Goal: Find specific page/section: Locate a particular part of the current website

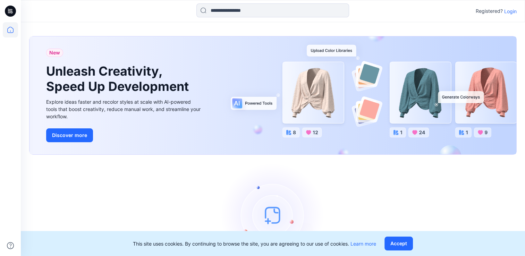
click at [514, 10] on p "Login" at bounding box center [510, 11] width 12 height 7
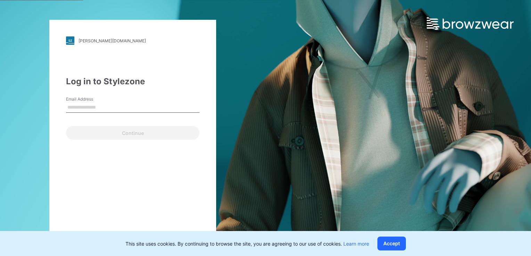
click at [100, 99] on label "Email Address" at bounding box center [90, 99] width 49 height 6
click at [100, 102] on input "Email Address" at bounding box center [132, 107] width 133 height 10
click at [93, 110] on input "Email Address" at bounding box center [132, 107] width 133 height 10
type input "**********"
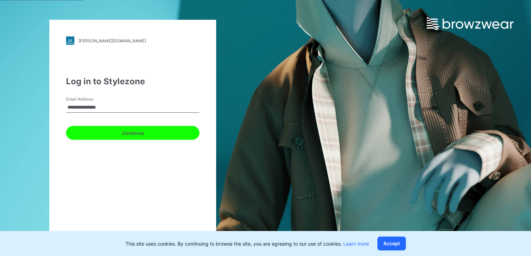
click at [104, 133] on button "Continue" at bounding box center [132, 133] width 133 height 14
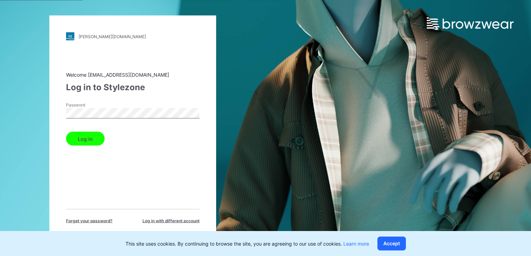
click at [96, 136] on button "Log in" at bounding box center [85, 139] width 39 height 14
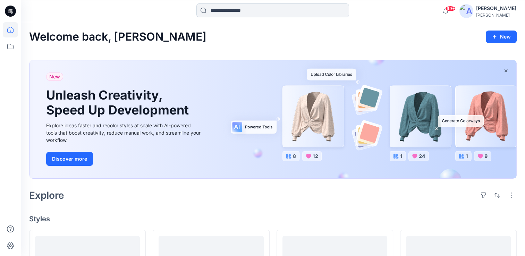
click at [237, 16] on input at bounding box center [273, 10] width 153 height 14
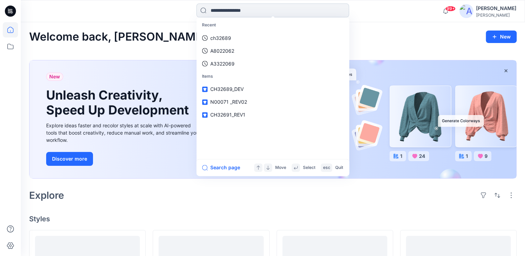
click at [236, 9] on input at bounding box center [273, 10] width 153 height 14
paste input "********"
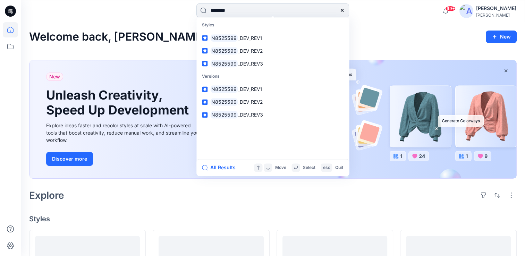
type input "********"
click at [228, 39] on mark "N8525599" at bounding box center [223, 38] width 27 height 8
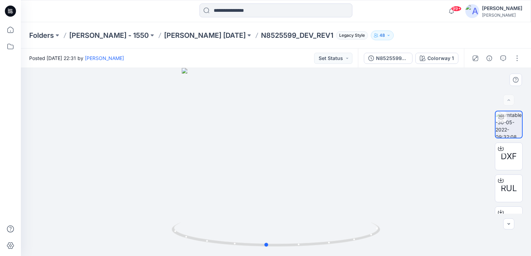
drag, startPoint x: 297, startPoint y: 164, endPoint x: 287, endPoint y: 164, distance: 10.1
click at [287, 164] on div at bounding box center [276, 162] width 510 height 188
drag, startPoint x: 285, startPoint y: 163, endPoint x: 312, endPoint y: 159, distance: 28.1
click at [312, 159] on div at bounding box center [276, 162] width 510 height 188
drag, startPoint x: 280, startPoint y: 107, endPoint x: 283, endPoint y: 200, distance: 93.1
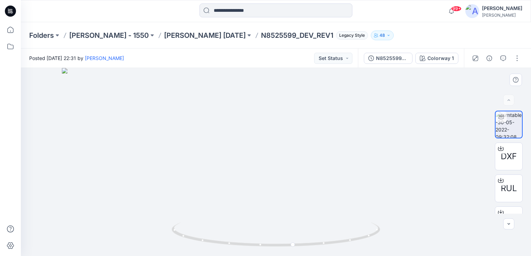
click at [283, 205] on img at bounding box center [276, 162] width 428 height 188
drag, startPoint x: 283, startPoint y: 194, endPoint x: 281, endPoint y: 178, distance: 15.8
click at [281, 178] on img at bounding box center [273, 154] width 677 height 204
drag, startPoint x: 281, startPoint y: 209, endPoint x: 276, endPoint y: 95, distance: 113.6
click at [276, 95] on img at bounding box center [275, 109] width 677 height 294
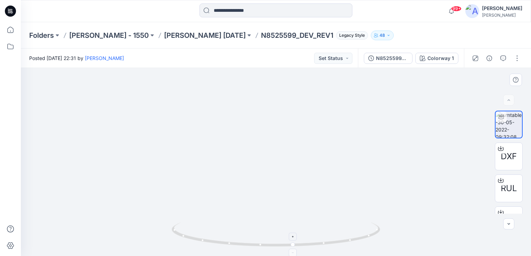
drag, startPoint x: 280, startPoint y: 186, endPoint x: 273, endPoint y: 231, distance: 45.3
click at [273, 231] on div at bounding box center [276, 162] width 510 height 188
drag, startPoint x: 265, startPoint y: 135, endPoint x: 263, endPoint y: 205, distance: 69.1
click at [263, 205] on img at bounding box center [260, 154] width 677 height 204
drag, startPoint x: 294, startPoint y: 244, endPoint x: 390, endPoint y: 227, distance: 97.4
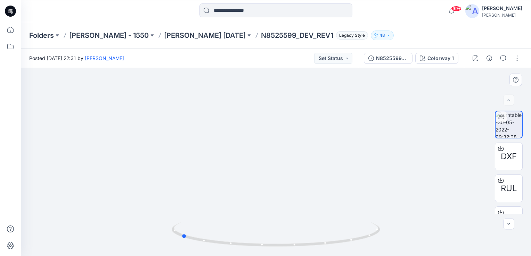
click at [390, 227] on div at bounding box center [276, 162] width 510 height 188
drag, startPoint x: 292, startPoint y: 204, endPoint x: 225, endPoint y: 198, distance: 66.9
click at [225, 199] on div at bounding box center [276, 162] width 510 height 188
click at [225, 198] on div at bounding box center [276, 162] width 510 height 188
drag, startPoint x: 277, startPoint y: 202, endPoint x: 406, endPoint y: 152, distance: 137.9
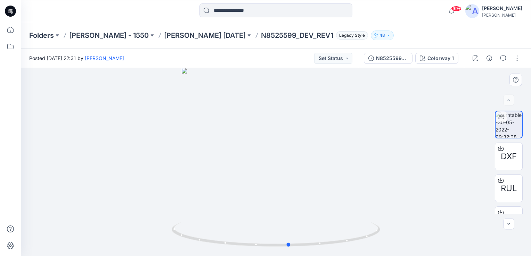
click at [244, 201] on div at bounding box center [276, 162] width 510 height 188
click at [515, 117] on img at bounding box center [508, 124] width 26 height 26
drag, startPoint x: 292, startPoint y: 248, endPoint x: 399, endPoint y: 226, distance: 109.4
click at [399, 226] on div at bounding box center [276, 162] width 510 height 188
click at [264, 14] on input at bounding box center [275, 10] width 153 height 14
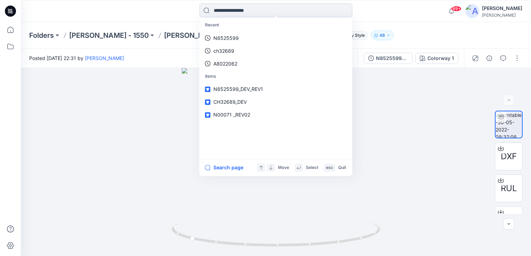
paste input "********"
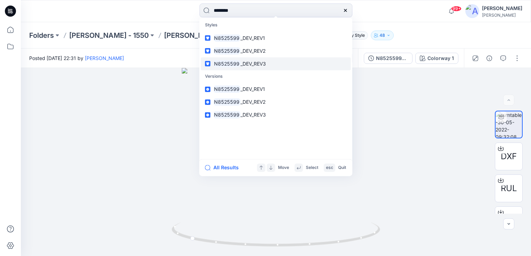
type input "********"
click at [243, 65] on span "_DEV_REV3" at bounding box center [252, 64] width 25 height 6
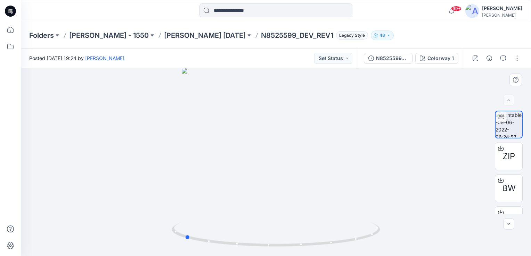
drag, startPoint x: 276, startPoint y: 247, endPoint x: 393, endPoint y: 230, distance: 118.3
click at [393, 230] on div at bounding box center [276, 162] width 510 height 188
